Goal: Information Seeking & Learning: Learn about a topic

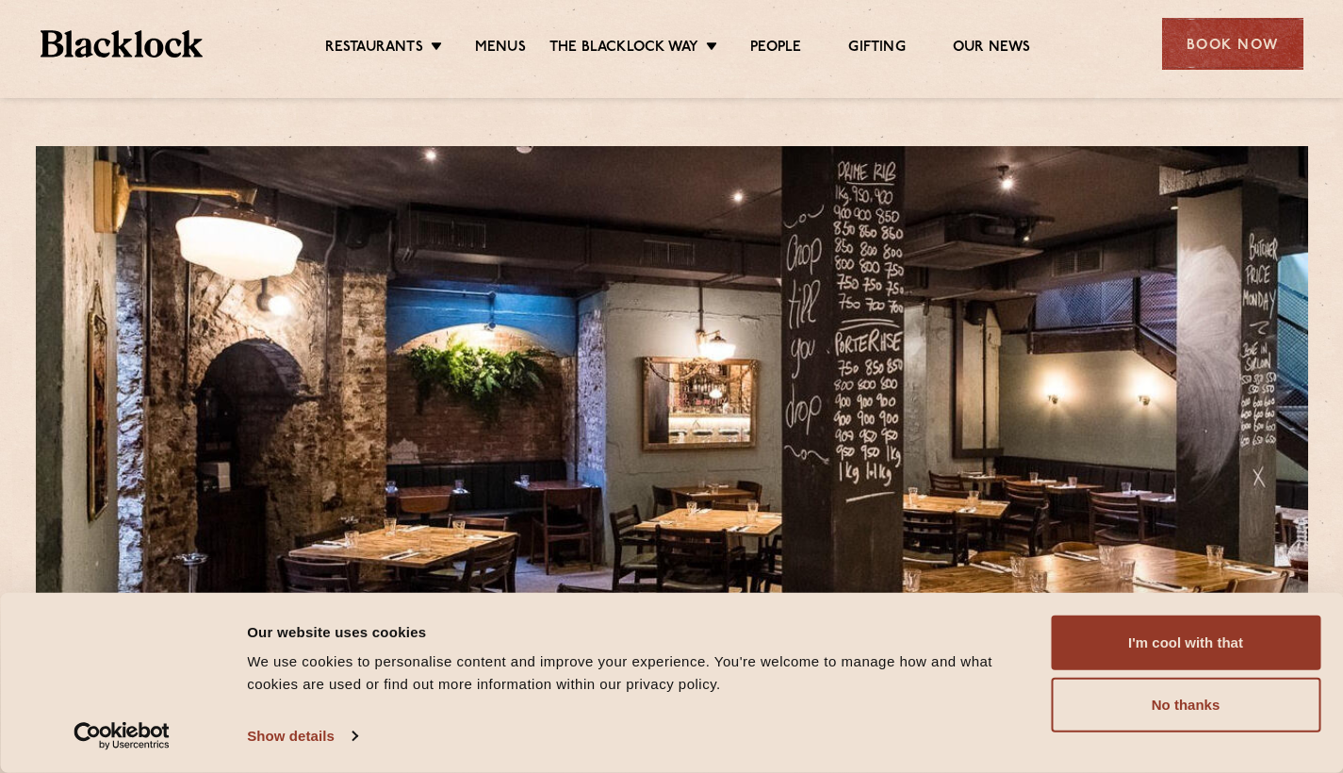
click at [1182, 647] on button "I'm cool with that" at bounding box center [1185, 642] width 269 height 55
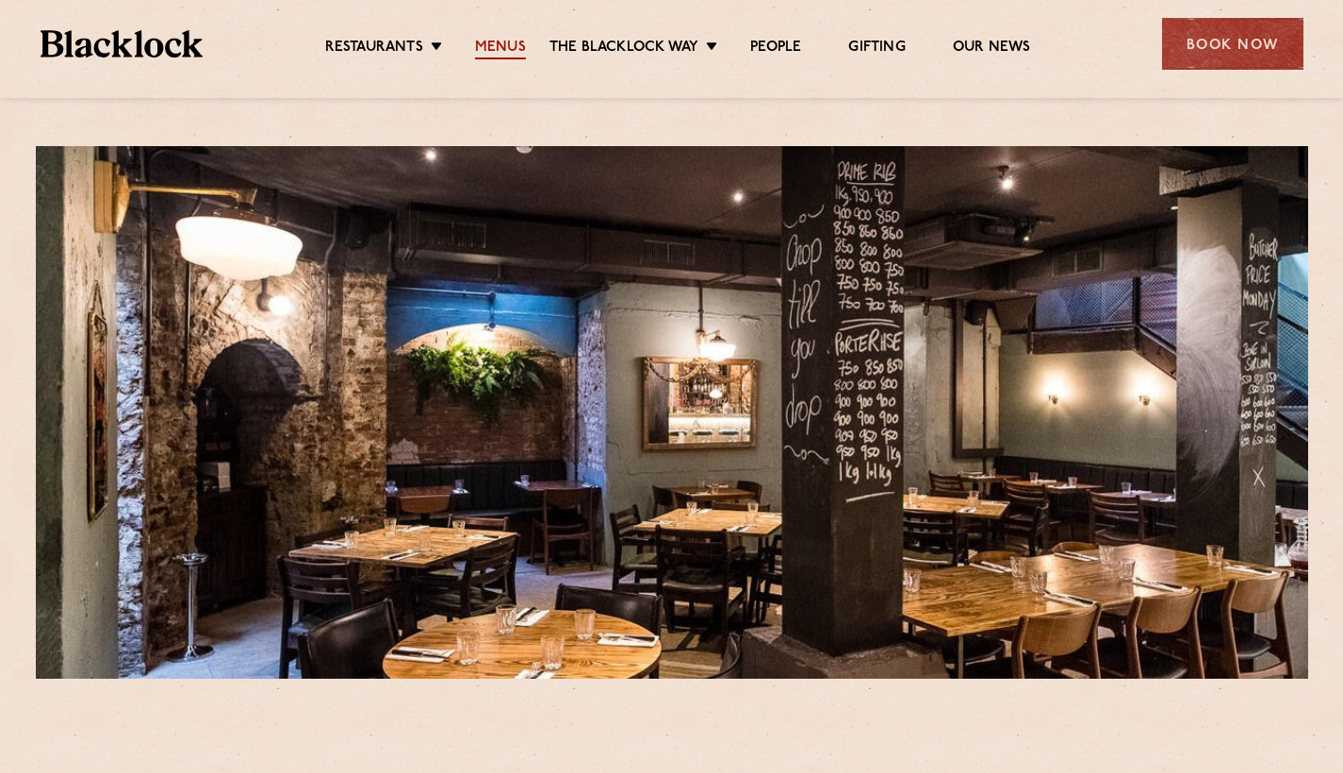
click at [494, 47] on link "Menus" at bounding box center [500, 49] width 51 height 21
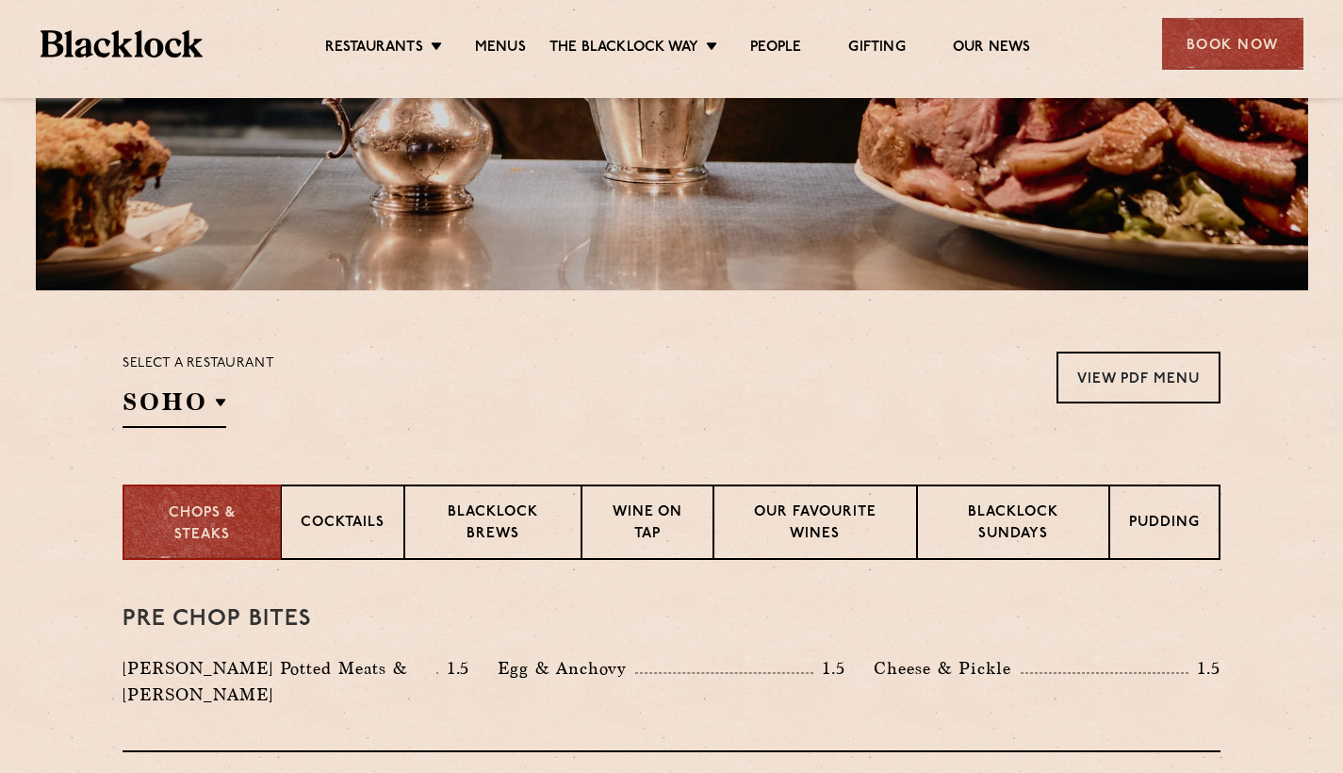
scroll to position [389, 0]
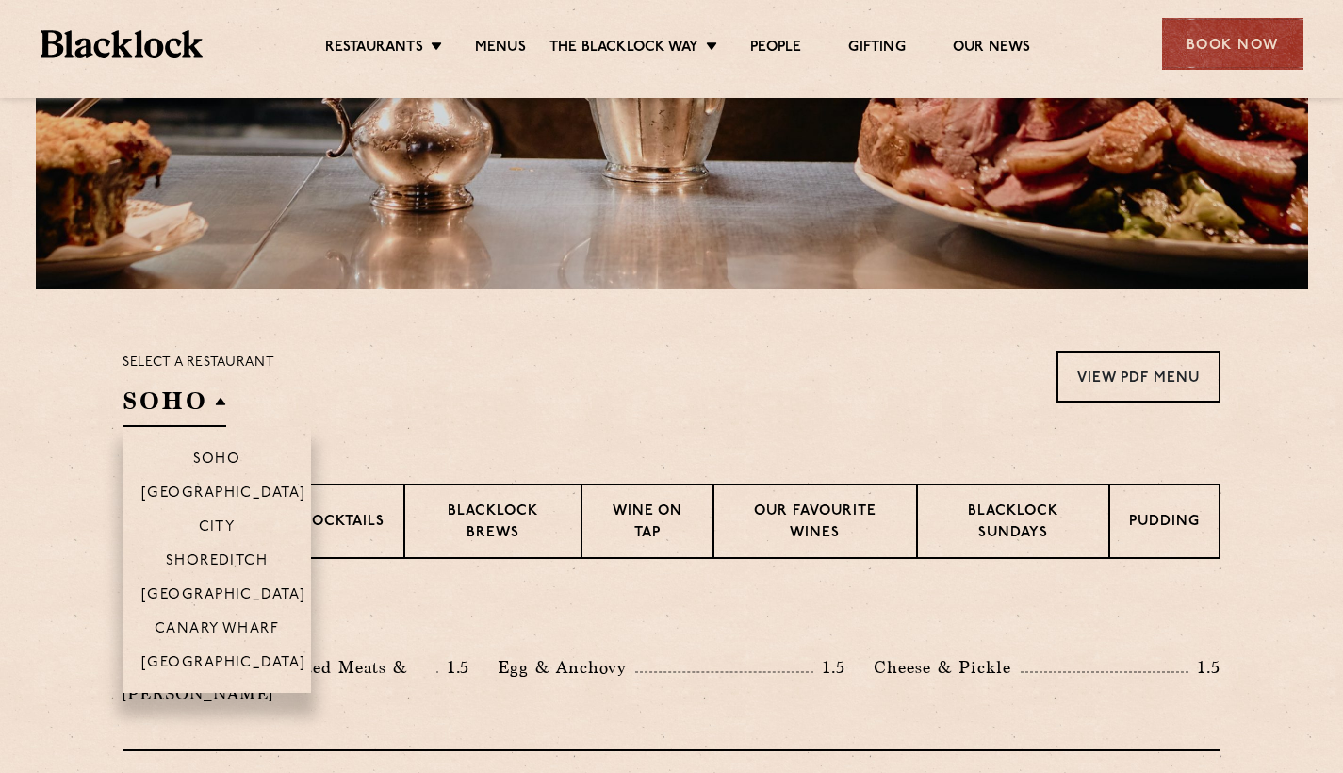
click at [218, 397] on h2 "SOHO" at bounding box center [174, 405] width 104 height 42
click at [231, 523] on p "City" at bounding box center [217, 528] width 37 height 19
click at [211, 526] on p "City" at bounding box center [217, 528] width 37 height 19
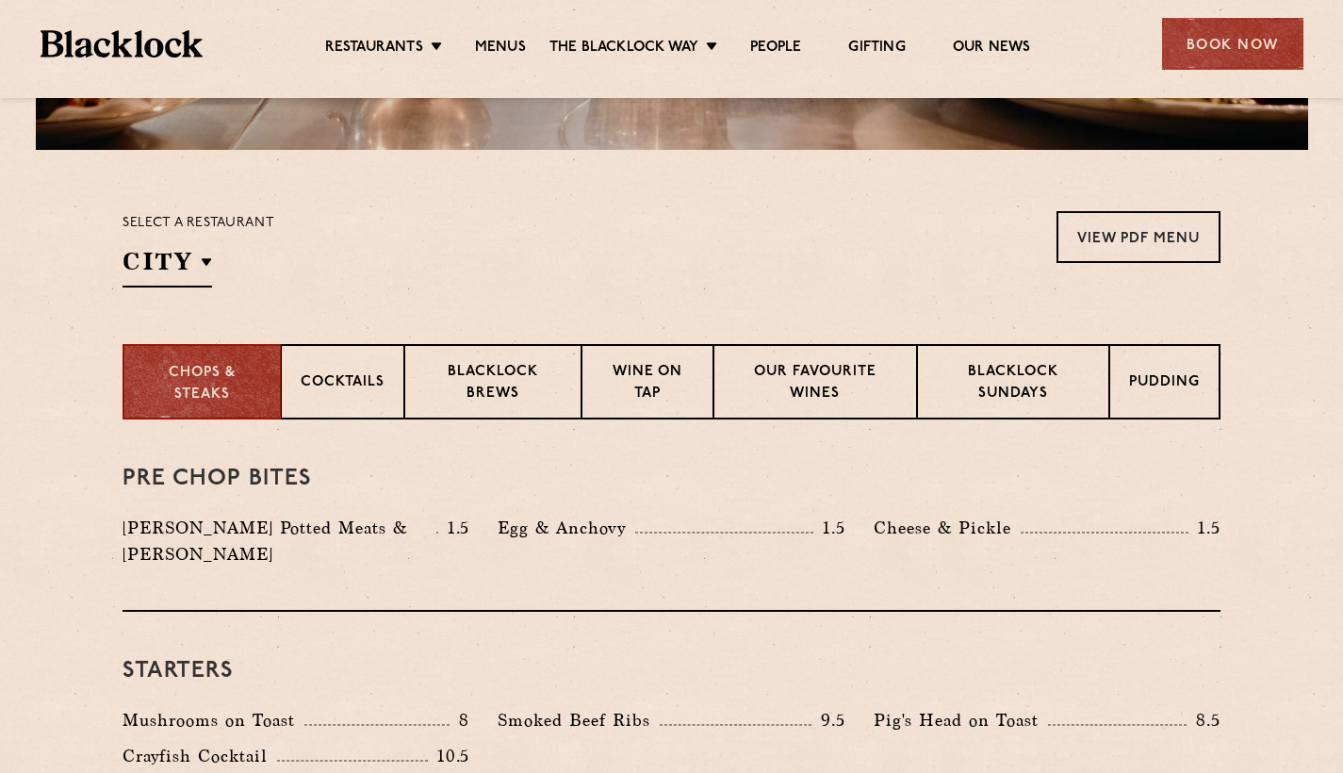
scroll to position [544, 0]
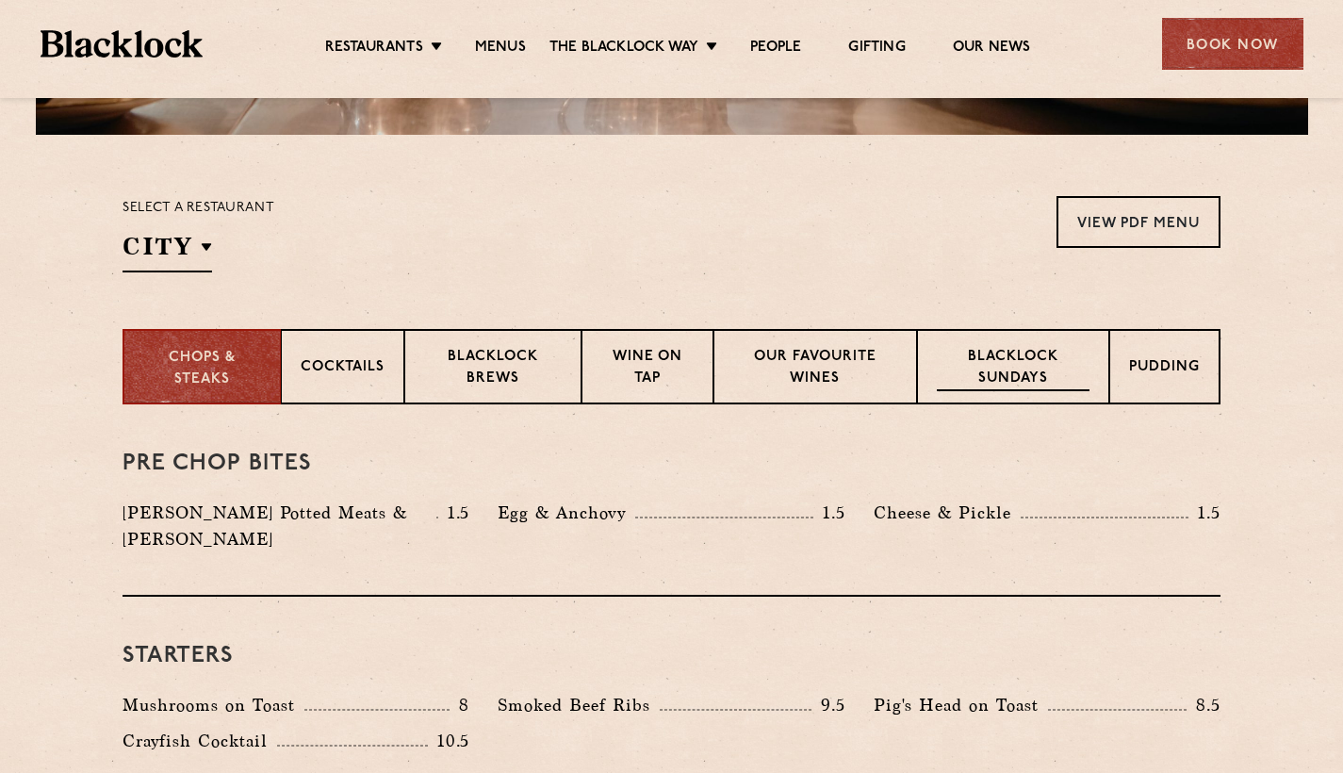
click at [1003, 376] on p "Blacklock Sundays" at bounding box center [1013, 369] width 153 height 44
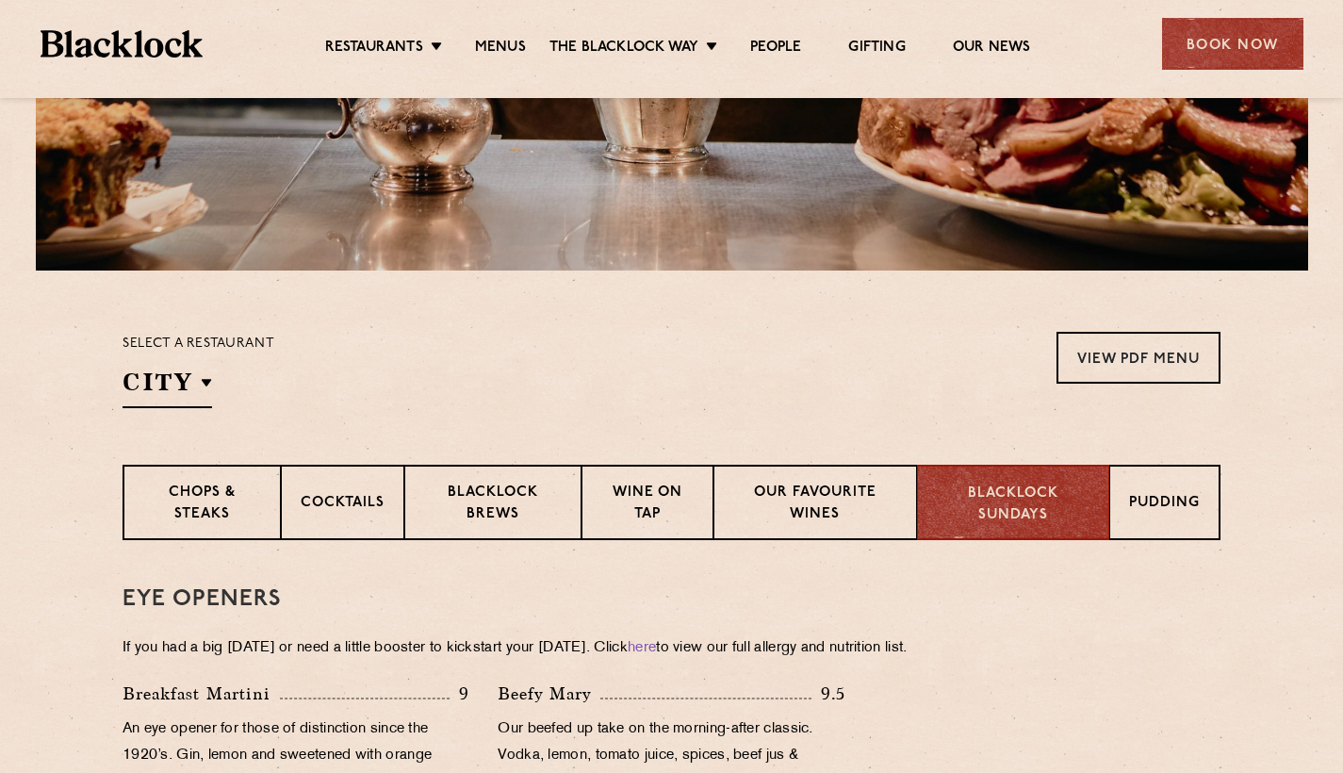
scroll to position [387, 0]
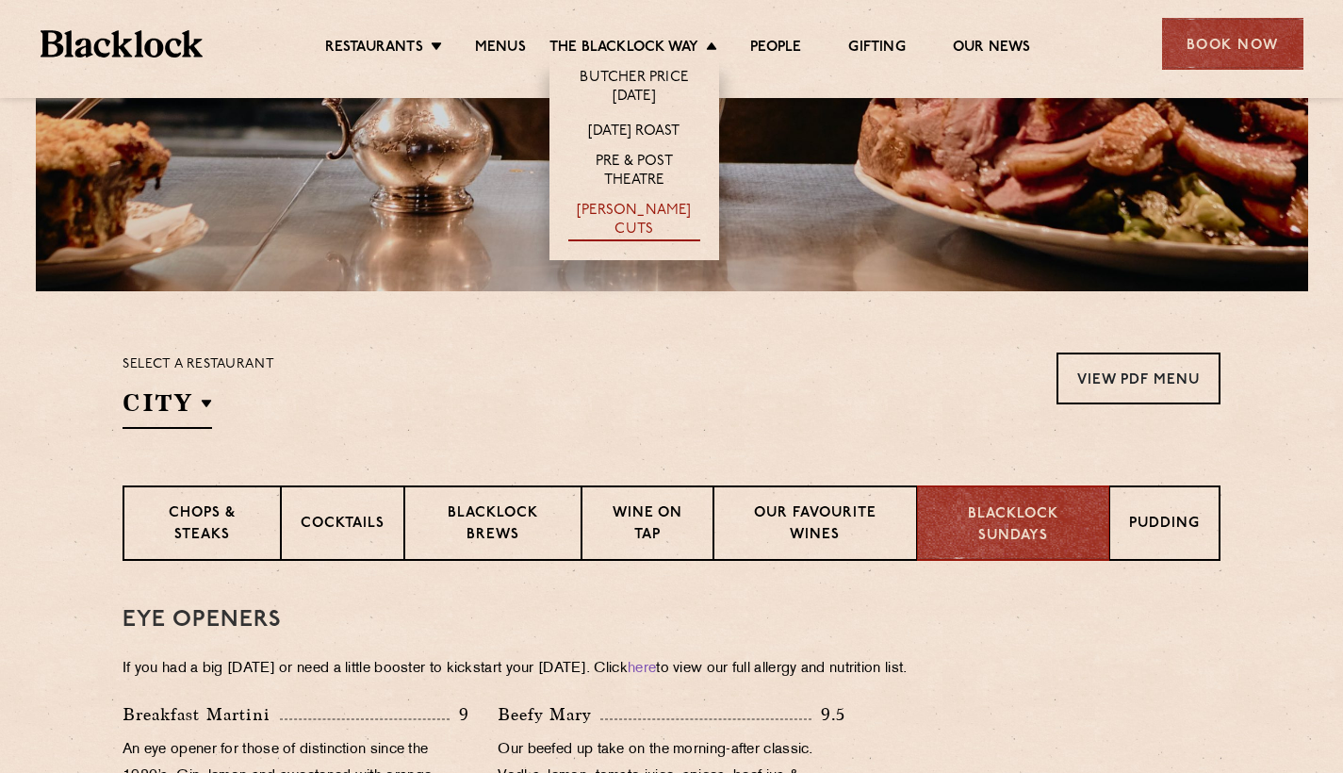
click at [631, 211] on link "[PERSON_NAME] Cuts" at bounding box center [634, 222] width 132 height 40
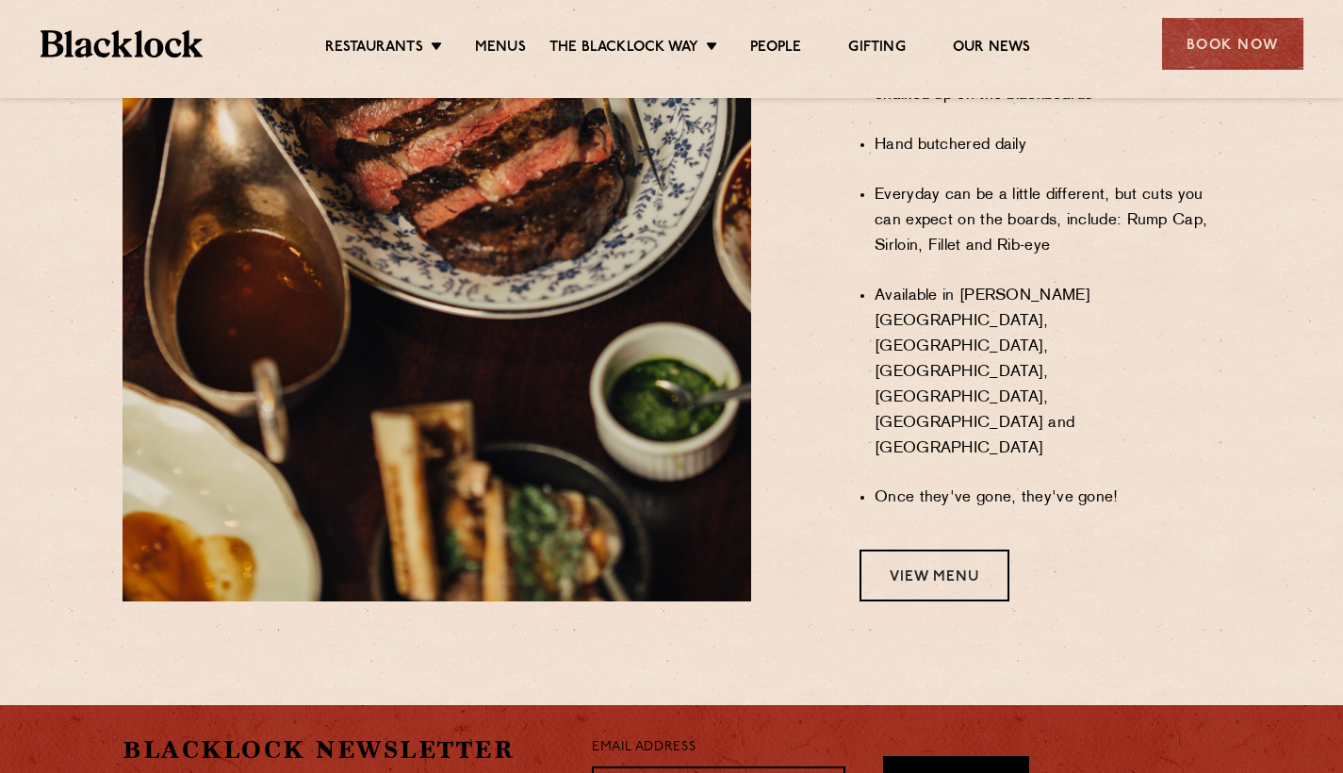
scroll to position [1500, 0]
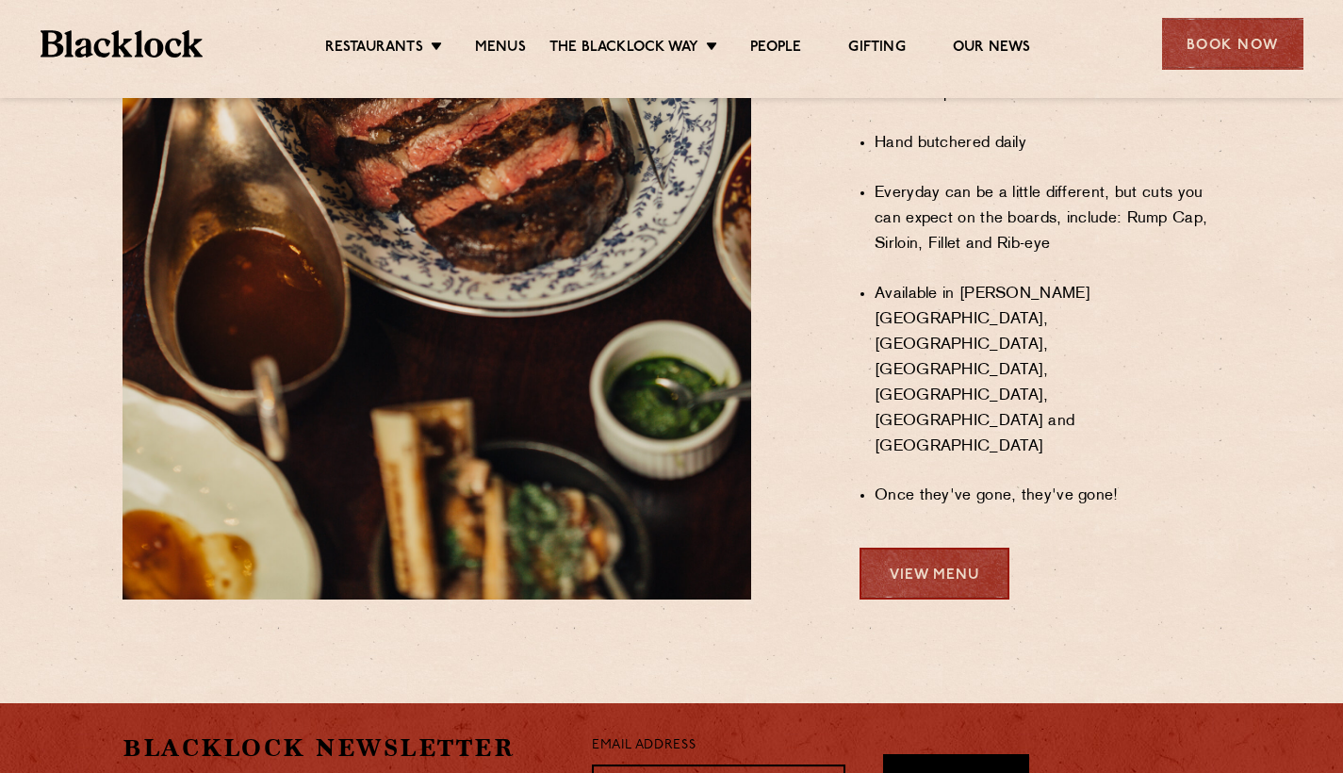
click at [922, 547] on link "View Menu" at bounding box center [934, 573] width 150 height 52
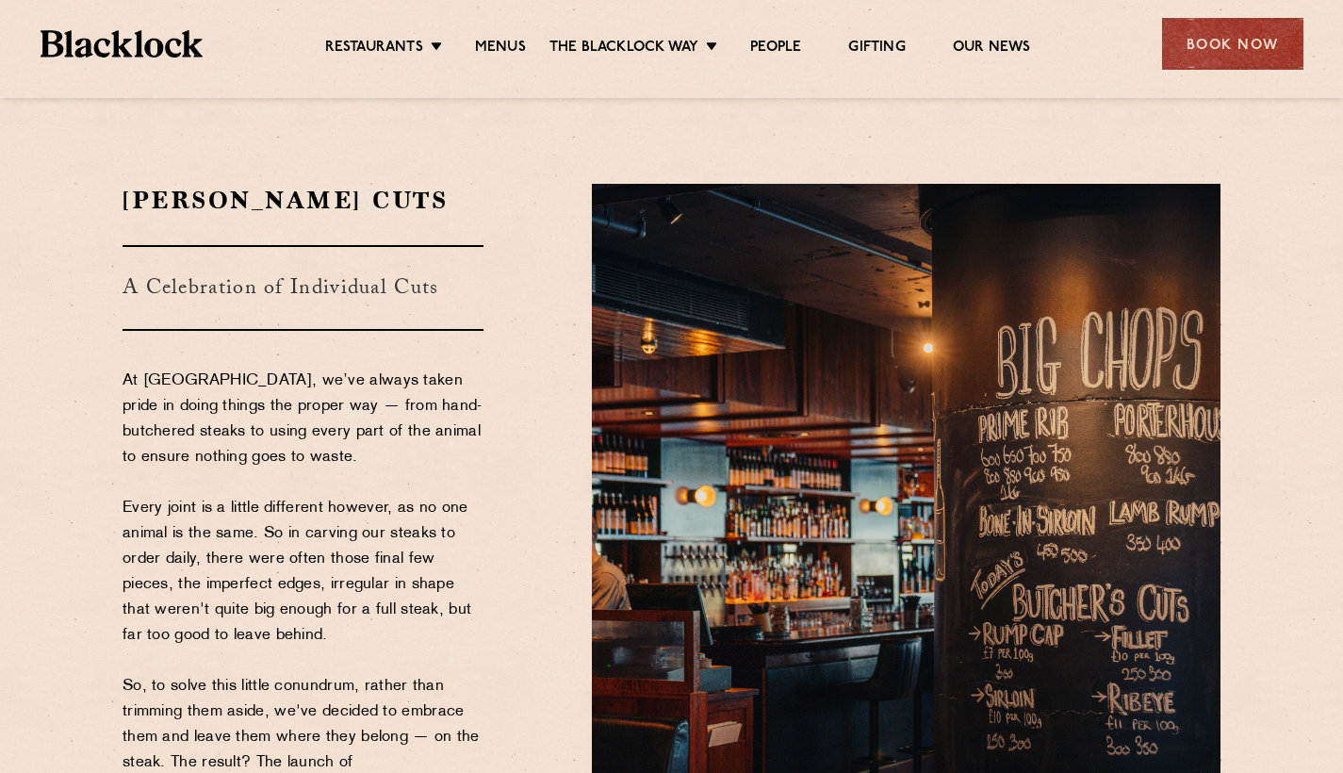
scroll to position [0, 0]
